Goal: Transaction & Acquisition: Purchase product/service

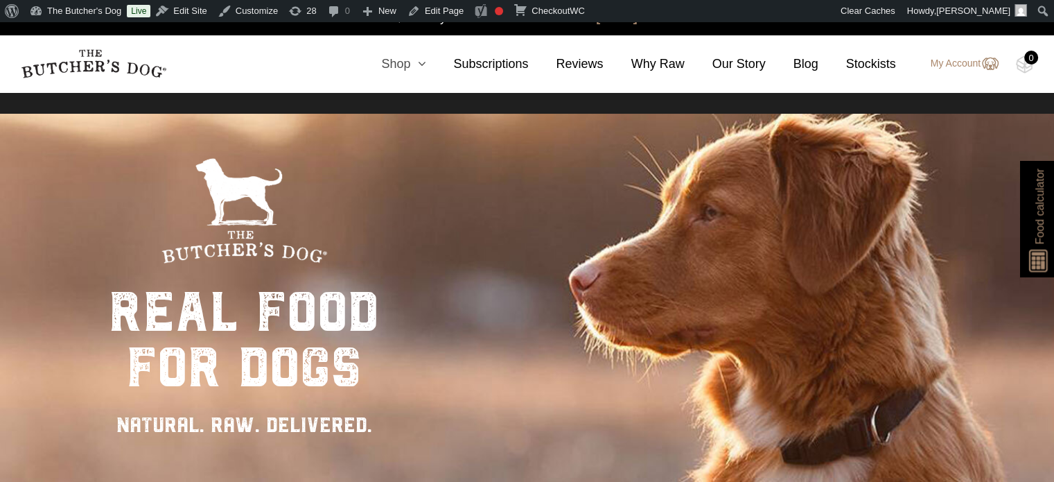
click at [426, 64] on icon at bounding box center [417, 64] width 15 height 12
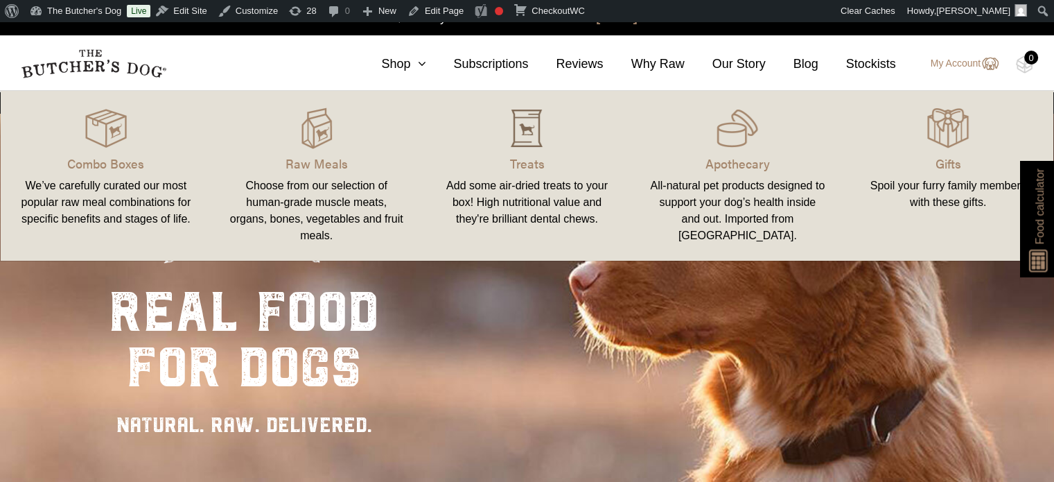
click at [522, 137] on img at bounding box center [527, 128] width 42 height 42
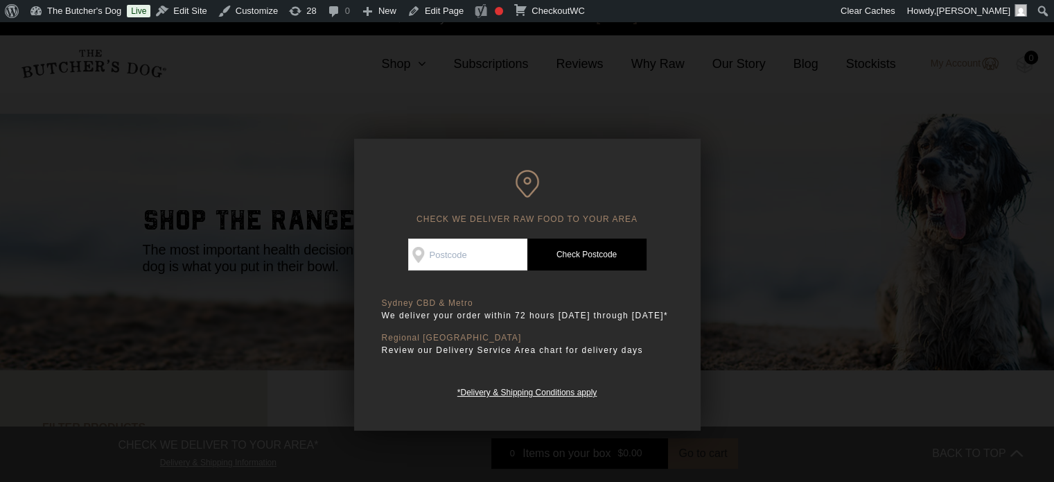
click at [438, 254] on input "Check Availability At" at bounding box center [467, 254] width 119 height 32
type input "2085"
click at [586, 253] on link "Check Postcode" at bounding box center [586, 254] width 119 height 32
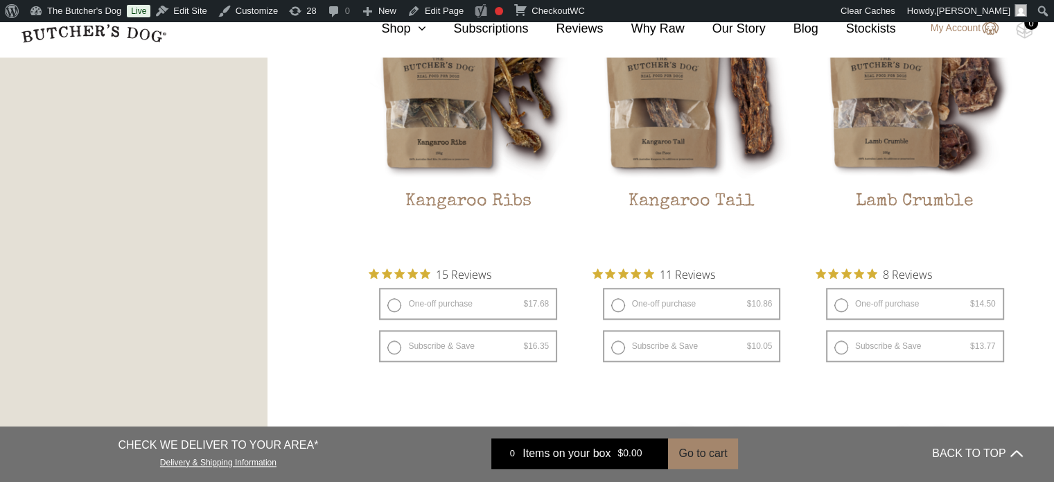
scroll to position [1333, 0]
click at [80, 14] on link "The Butcher's Dog" at bounding box center [75, 11] width 103 height 22
